Goal: Task Accomplishment & Management: Use online tool/utility

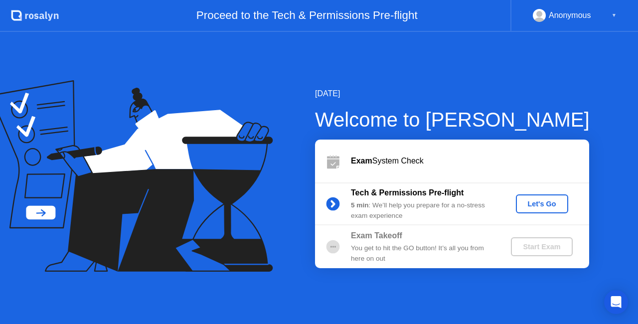
click at [541, 205] on div "Let's Go" at bounding box center [542, 204] width 44 height 8
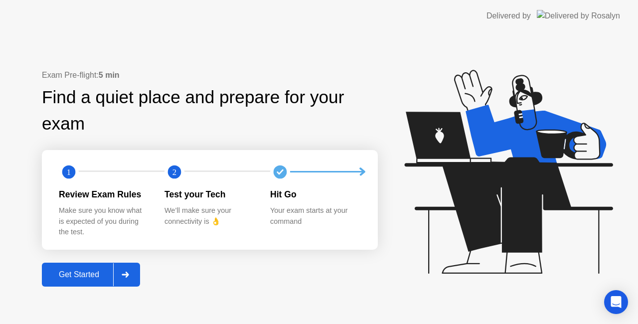
click at [61, 283] on button "Get Started" at bounding box center [91, 275] width 98 height 24
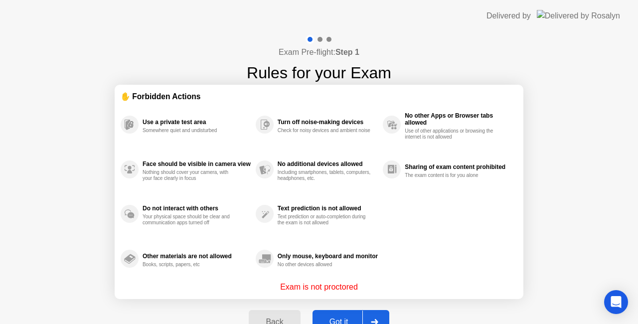
click at [347, 317] on div "Got it" at bounding box center [338, 321] width 47 height 9
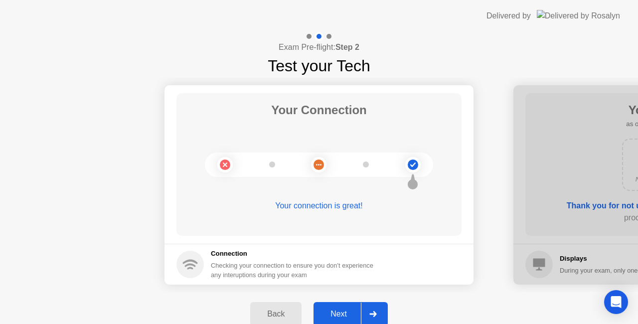
click at [340, 310] on div "Next" at bounding box center [338, 313] width 44 height 9
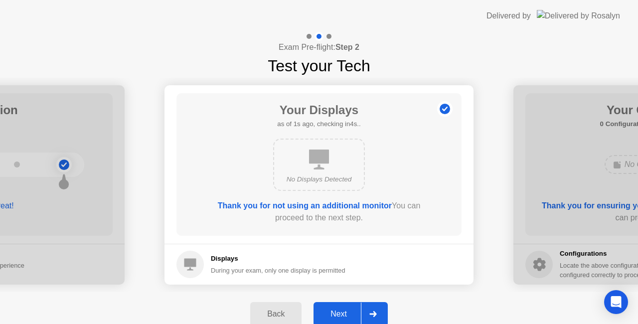
click at [340, 310] on div "Next" at bounding box center [338, 313] width 44 height 9
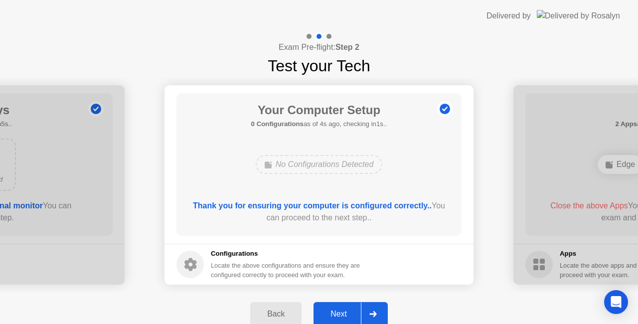
click at [340, 310] on div "Next" at bounding box center [338, 313] width 44 height 9
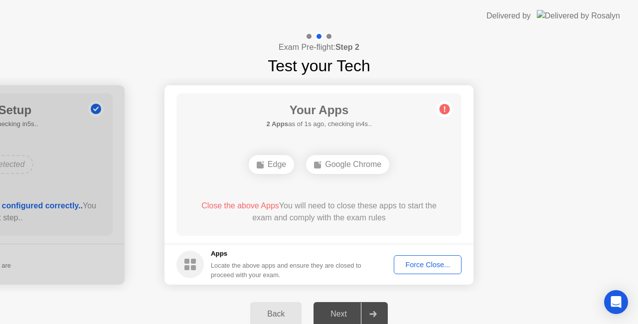
click at [422, 261] on div "Force Close..." at bounding box center [427, 265] width 61 height 8
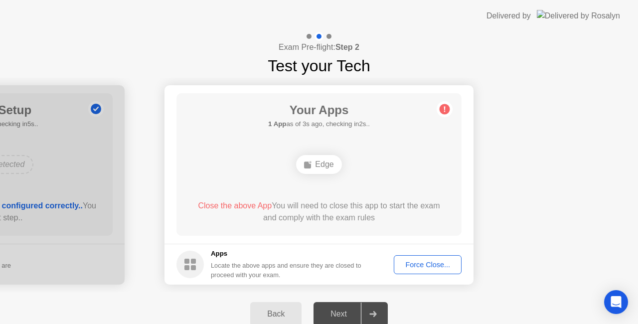
click at [425, 257] on button "Force Close..." at bounding box center [428, 264] width 68 height 19
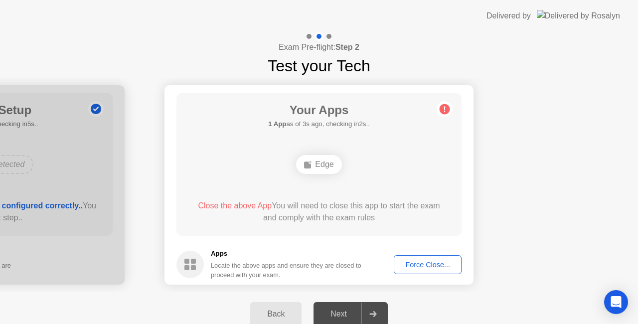
click at [413, 273] on button "Force Close..." at bounding box center [428, 264] width 68 height 19
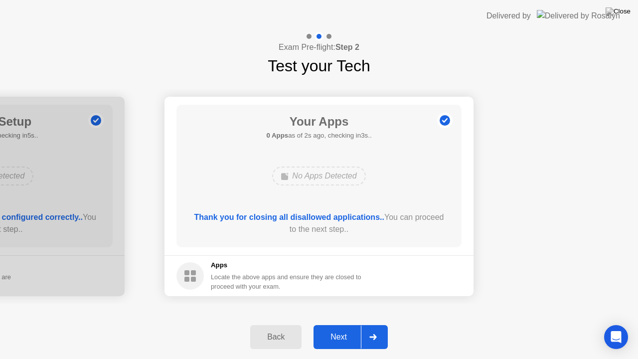
click at [343, 323] on div "Next" at bounding box center [338, 336] width 44 height 9
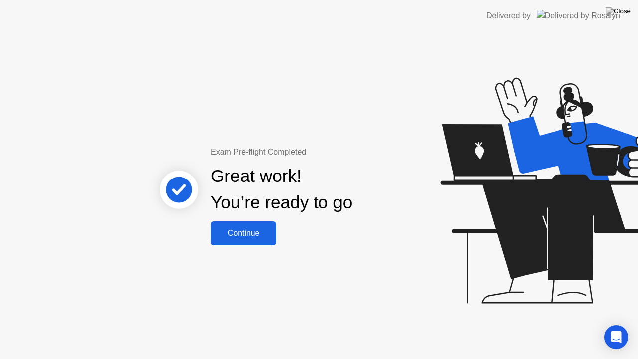
click at [260, 238] on div "Continue" at bounding box center [243, 233] width 59 height 9
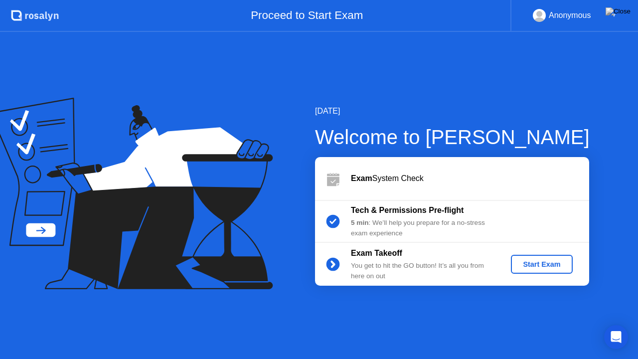
click at [536, 262] on div "Start Exam" at bounding box center [541, 264] width 53 height 8
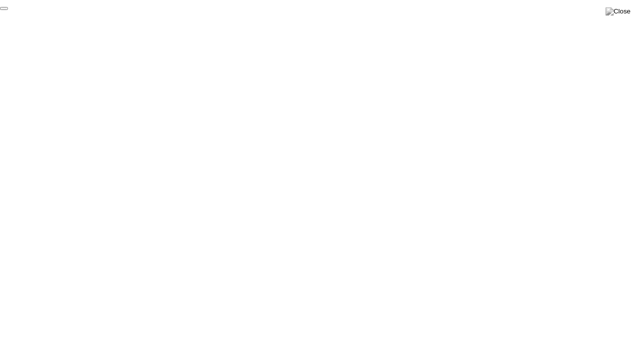
click at [8, 10] on button "End Proctoring Session" at bounding box center [4, 8] width 8 height 3
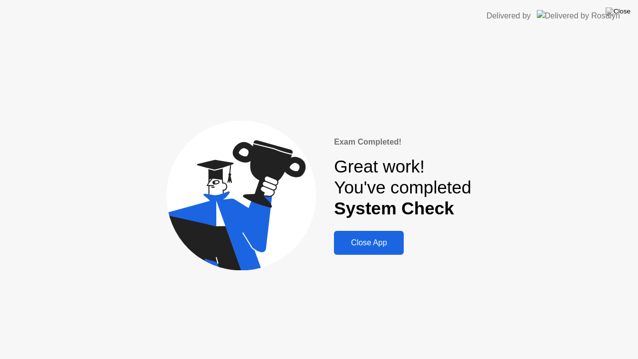
click at [390, 244] on div "Close App" at bounding box center [369, 242] width 64 height 9
